Goal: Find specific page/section: Find specific page/section

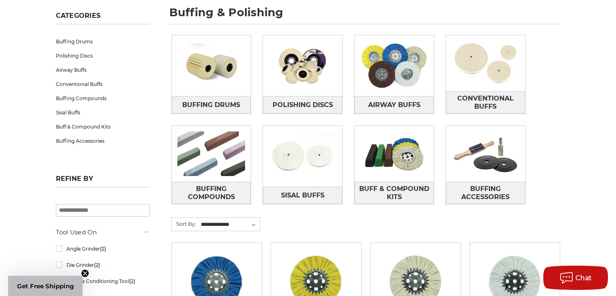
scroll to position [122, 0]
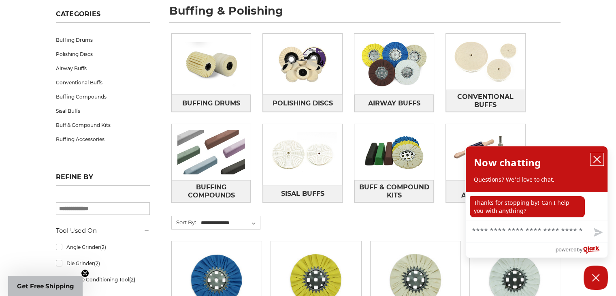
click at [595, 159] on icon "close chatbox" at bounding box center [597, 159] width 8 height 8
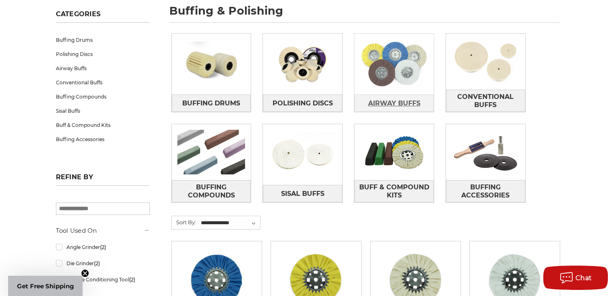
click at [404, 103] on span "Airway Buffs" at bounding box center [394, 103] width 52 height 14
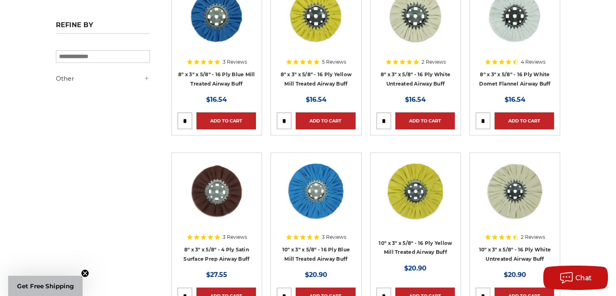
scroll to position [243, 0]
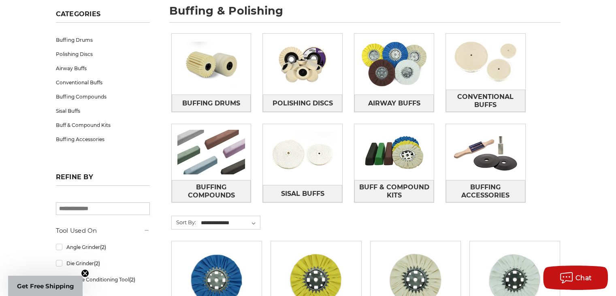
scroll to position [81, 0]
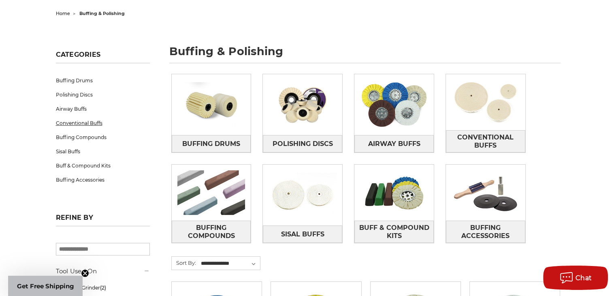
click at [75, 122] on link "Conventional Buffs" at bounding box center [103, 123] width 94 height 14
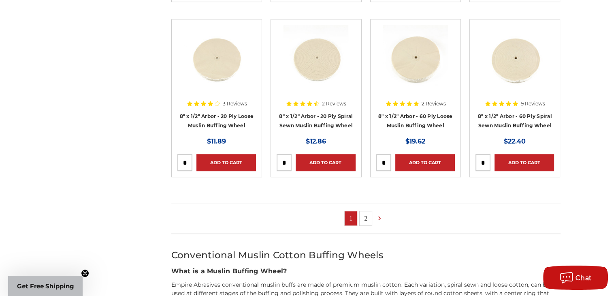
scroll to position [527, 0]
